Goal: Transaction & Acquisition: Purchase product/service

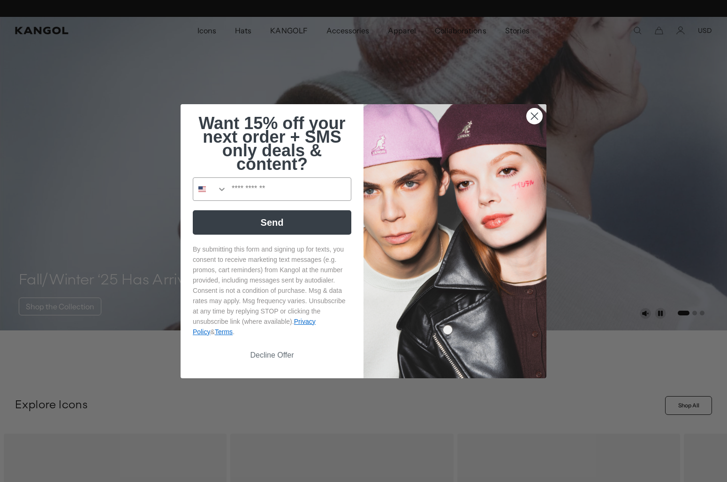
scroll to position [0, 193]
click at [535, 112] on circle "Close dialog" at bounding box center [534, 115] width 15 height 15
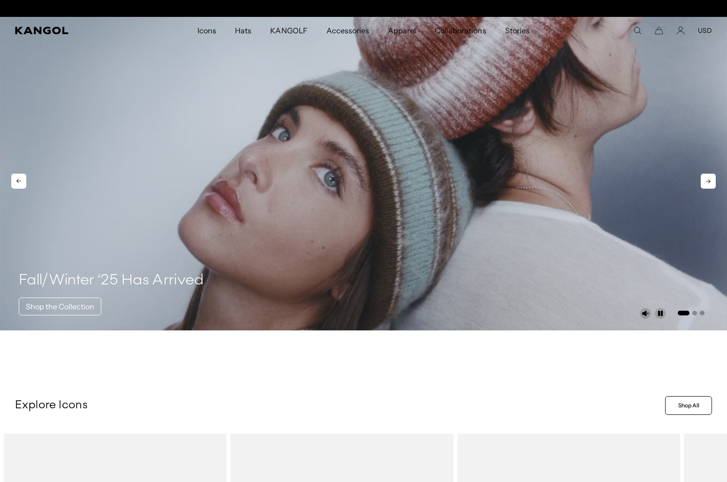
scroll to position [0, 0]
click at [448, 92] on video "1 of 3" at bounding box center [363, 173] width 727 height 313
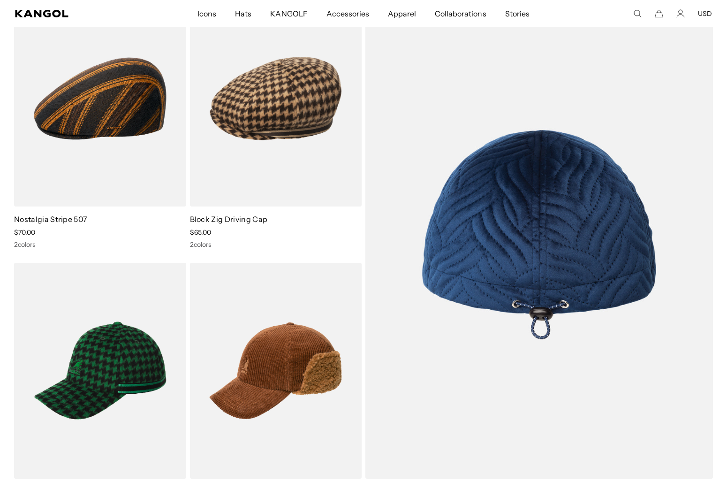
scroll to position [114, 0]
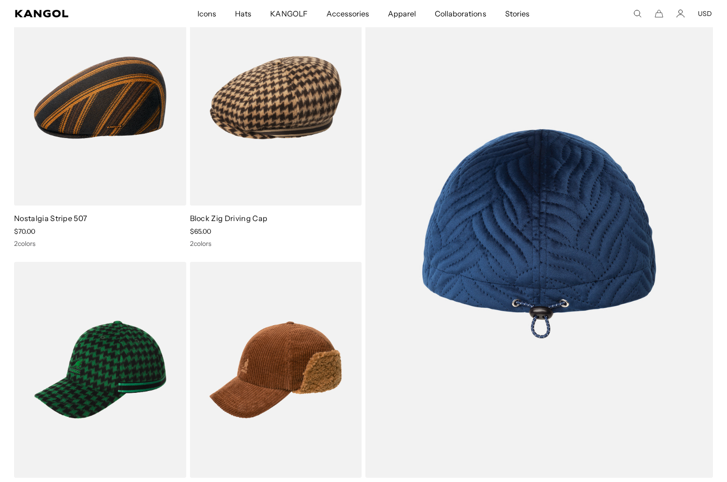
click at [502, 250] on img at bounding box center [539, 234] width 348 height 488
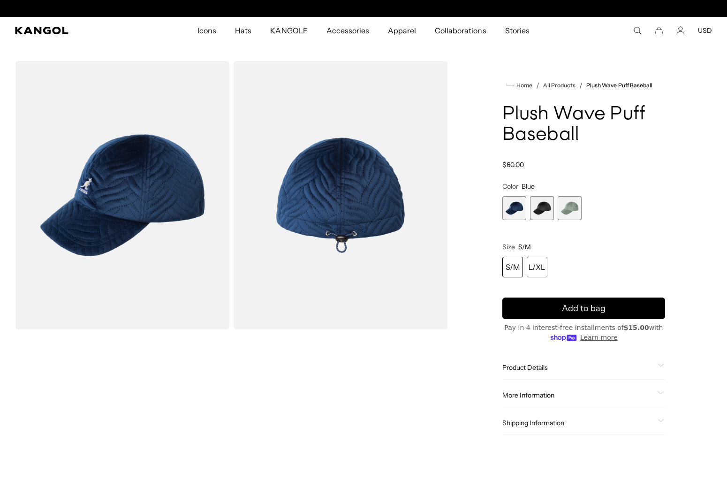
scroll to position [0, 193]
click at [575, 203] on span "3 of 3" at bounding box center [570, 208] width 24 height 24
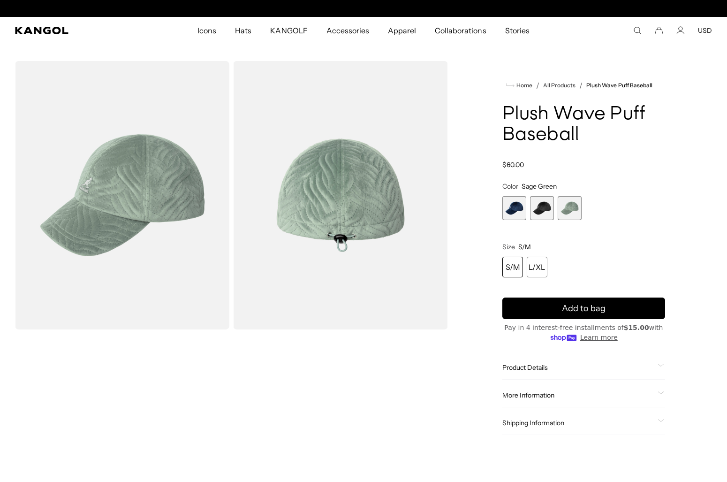
scroll to position [0, 193]
